Goal: Task Accomplishment & Management: Use online tool/utility

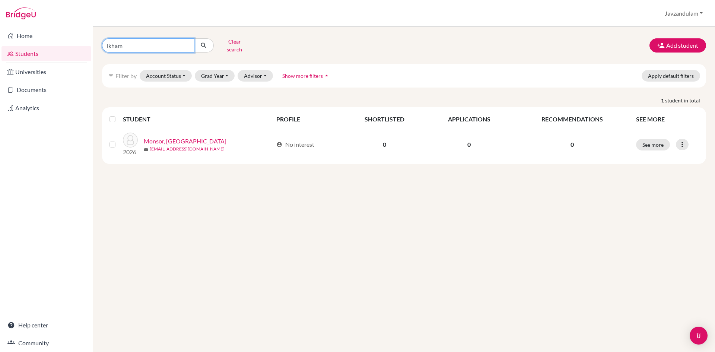
drag, startPoint x: 141, startPoint y: 44, endPoint x: 79, endPoint y: 51, distance: 62.6
click at [79, 51] on div "Home Students Universities Documents Analytics Help center Community Students o…" at bounding box center [357, 176] width 715 height 352
type input "sodbilegt"
click button "submit" at bounding box center [204, 45] width 20 height 14
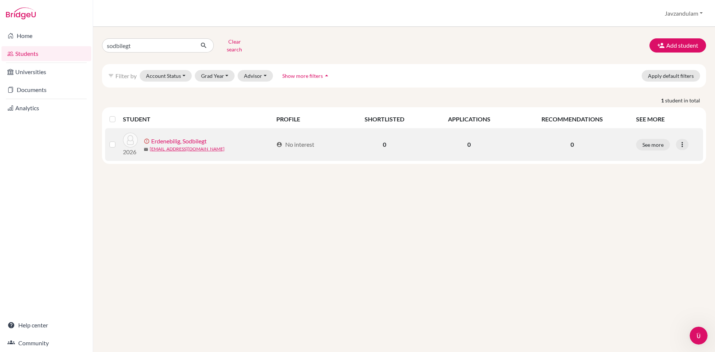
click at [191, 137] on link "Erdenebilig, Sodbilegt" at bounding box center [178, 141] width 55 height 9
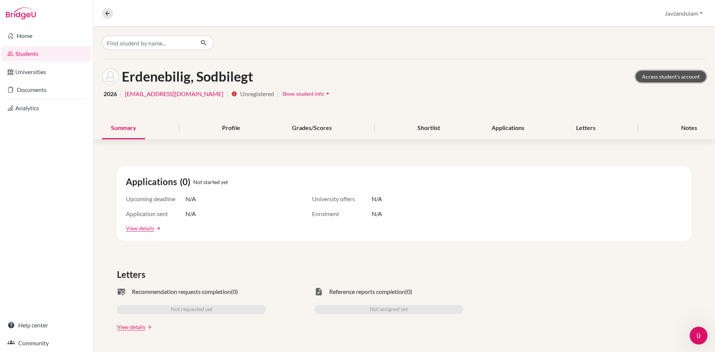
click at [661, 78] on link "Access student's account" at bounding box center [671, 77] width 70 height 12
click at [682, 12] on button "Javzandulam" at bounding box center [683, 13] width 45 height 14
